Goal: Task Accomplishment & Management: Manage account settings

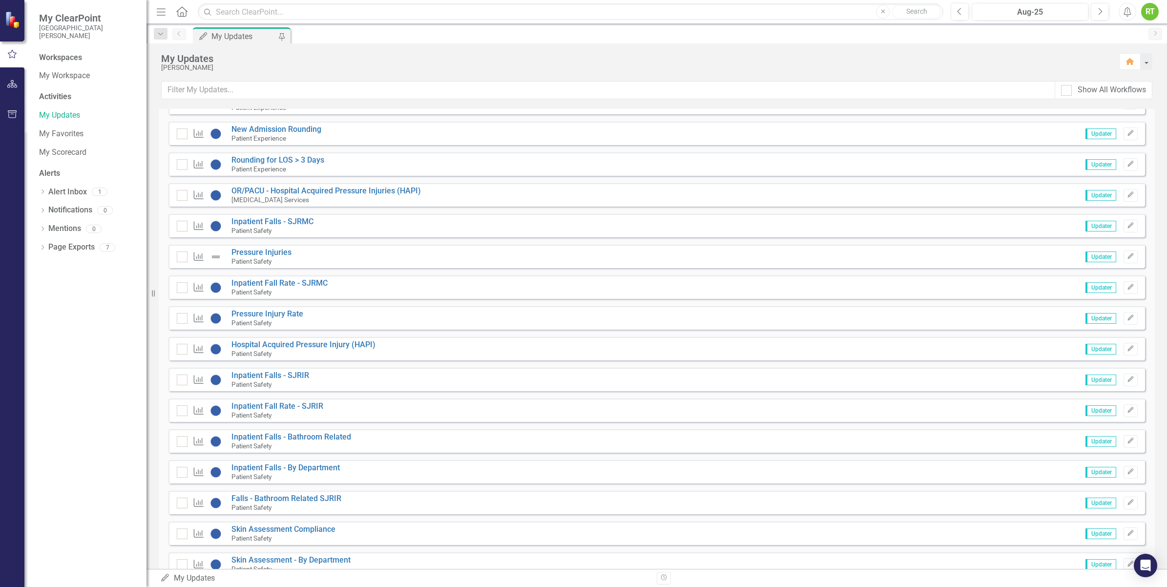
scroll to position [610, 0]
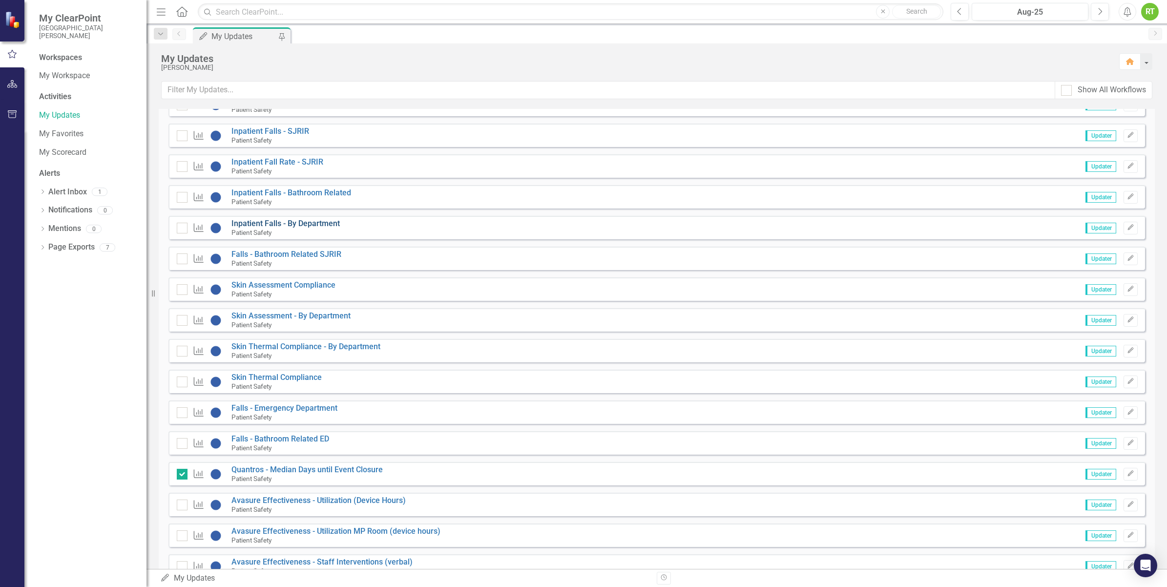
click at [292, 223] on link "Inpatient Falls - By Department" at bounding box center [285, 223] width 108 height 9
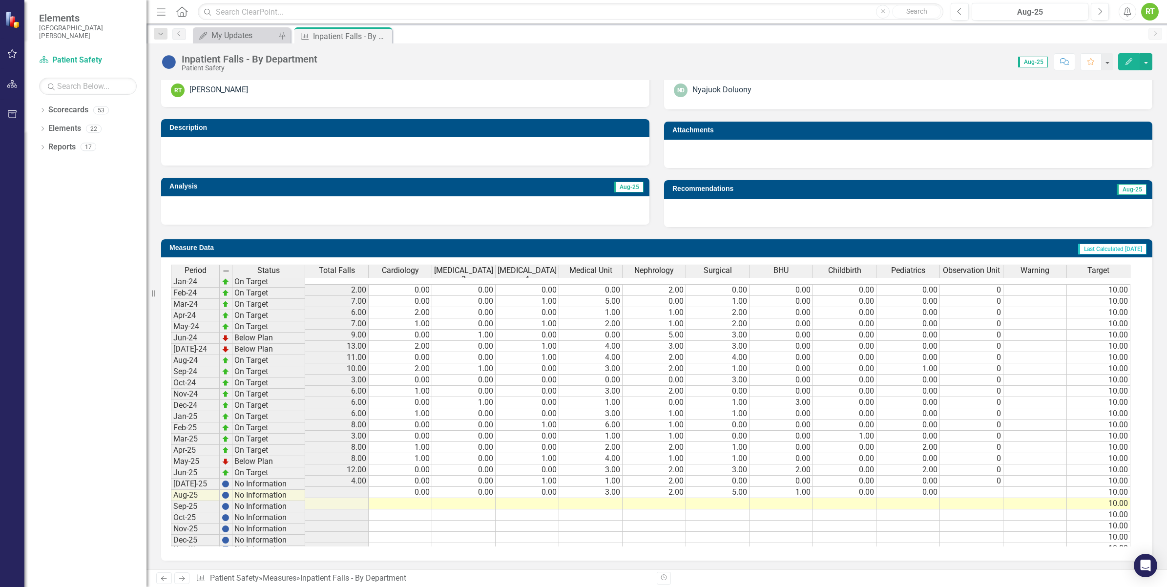
scroll to position [225, 0]
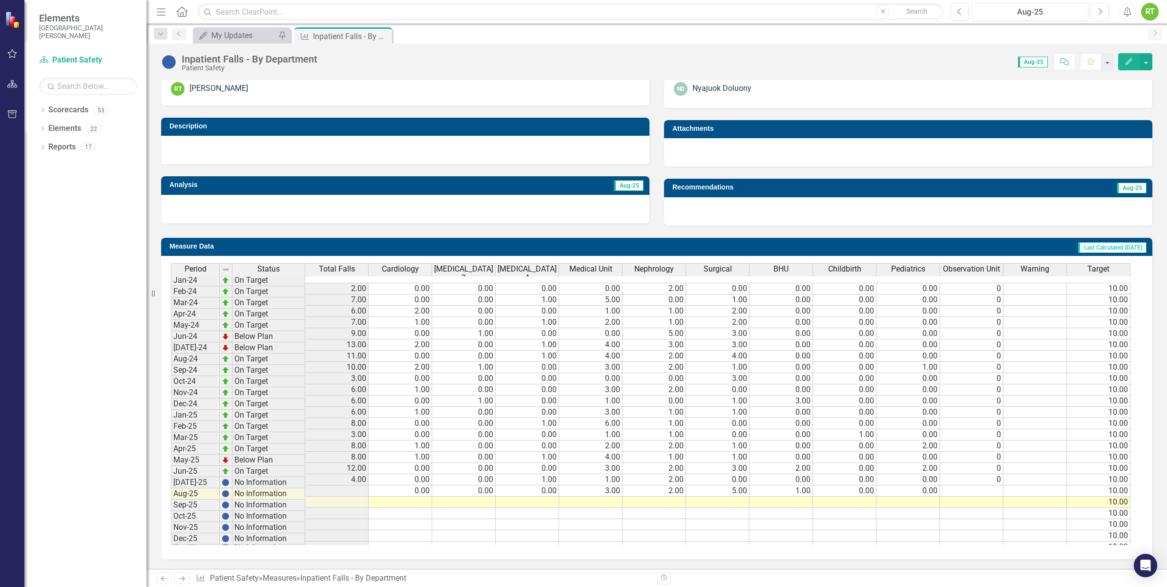
click at [981, 485] on td at bounding box center [971, 490] width 63 height 11
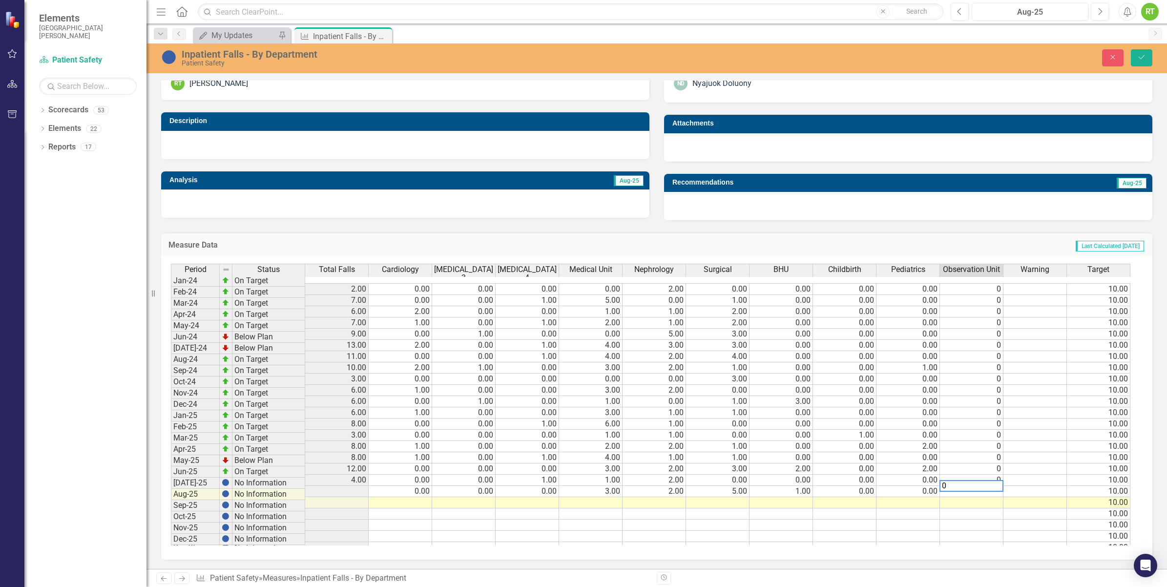
type textarea "0"
click at [945, 497] on td at bounding box center [971, 502] width 63 height 11
click at [1146, 57] on button "Save" at bounding box center [1140, 57] width 21 height 17
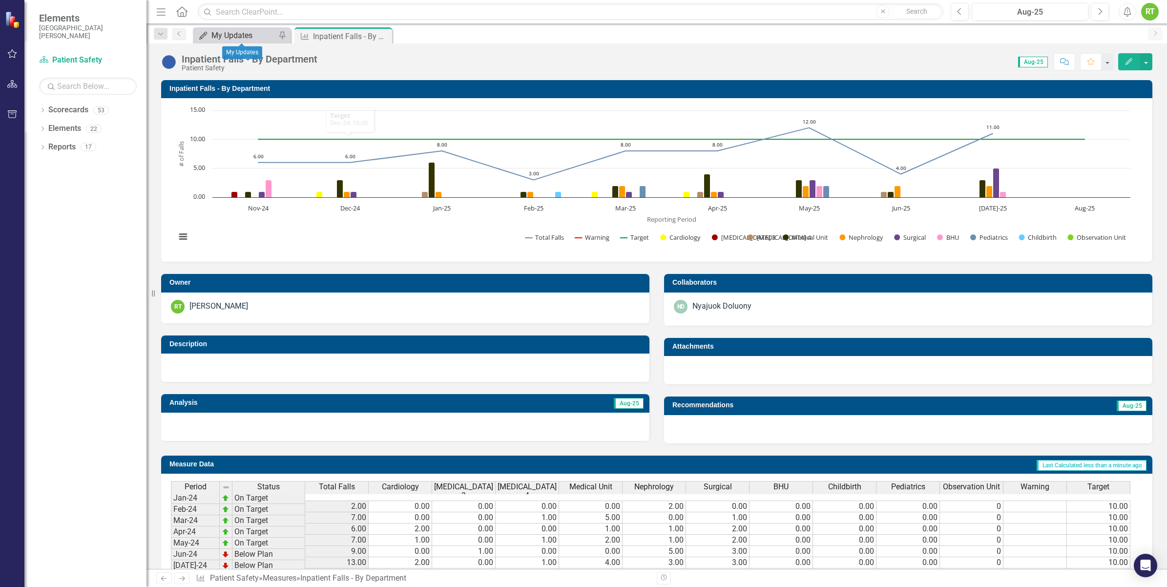
click at [221, 28] on div "My Updates My Updates Pin" at bounding box center [242, 35] width 98 height 16
click at [227, 34] on div "My Updates" at bounding box center [243, 35] width 64 height 12
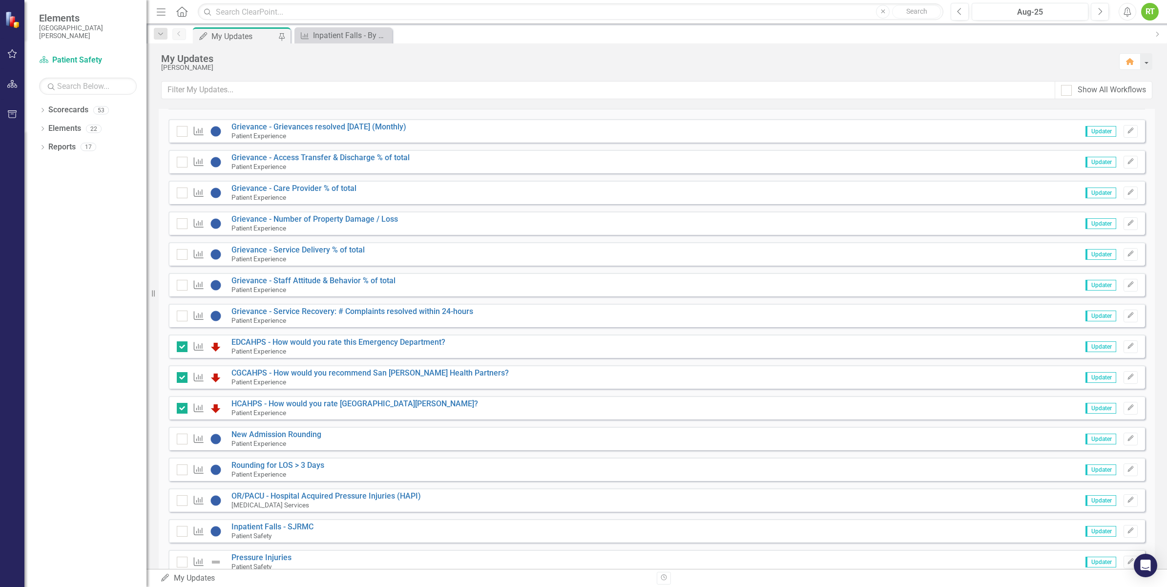
scroll to position [244, 0]
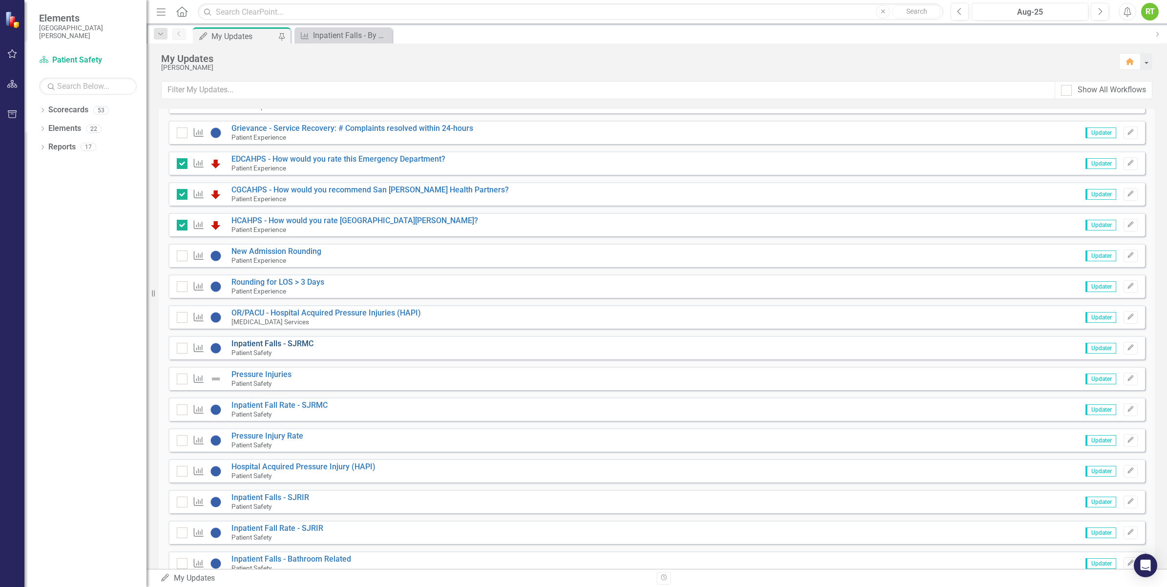
click at [255, 342] on link "Inpatient Falls - SJRMC" at bounding box center [272, 343] width 82 height 9
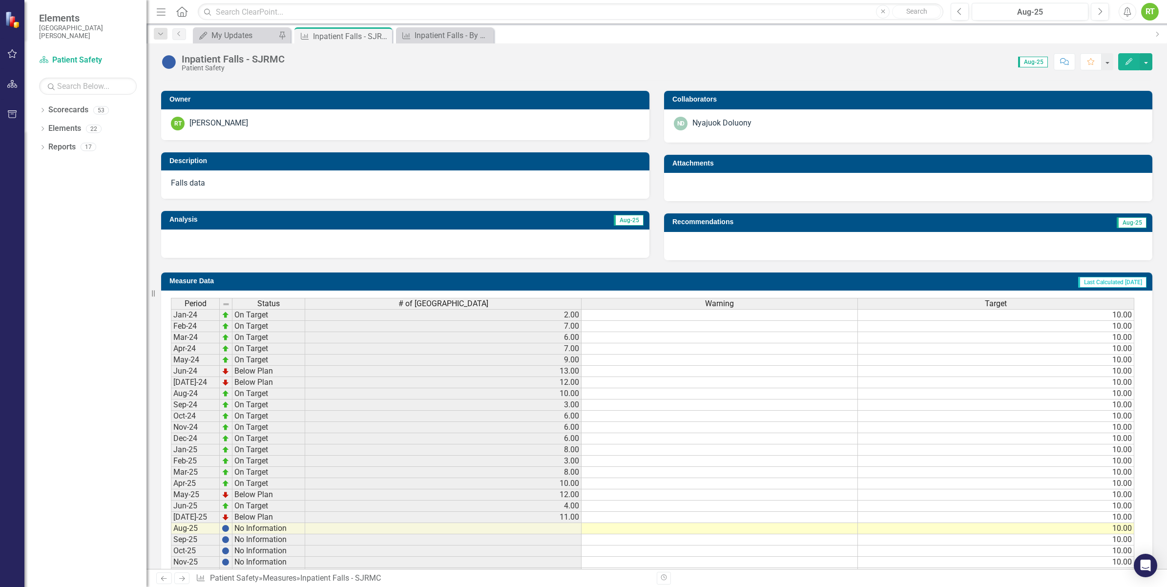
scroll to position [225, 0]
